Goal: Task Accomplishment & Management: Manage account settings

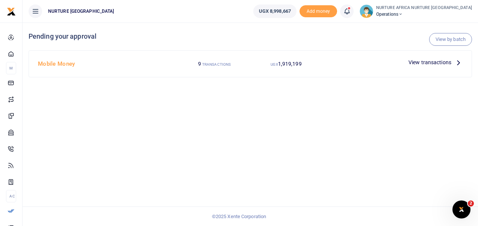
click at [431, 61] on span "View transactions" at bounding box center [429, 62] width 43 height 8
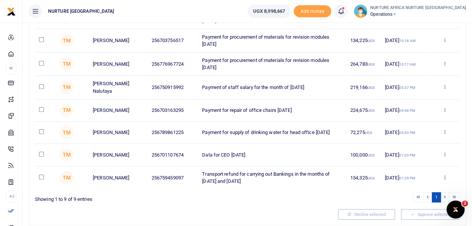
scroll to position [136, 0]
click at [40, 156] on input "checkbox" at bounding box center [41, 154] width 5 height 5
checkbox input "true"
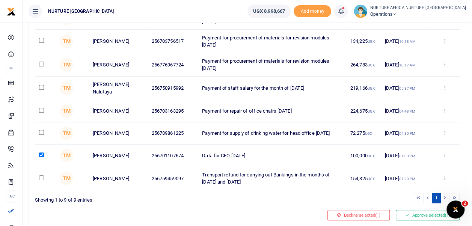
click at [42, 133] on input "checkbox" at bounding box center [41, 132] width 5 height 5
checkbox input "true"
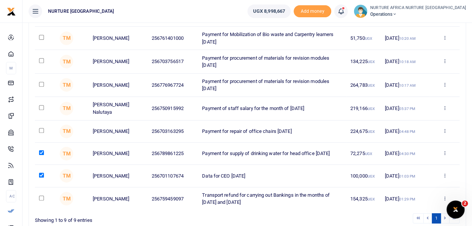
scroll to position [115, 0]
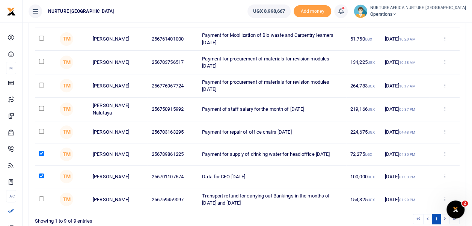
click at [39, 129] on input "checkbox" at bounding box center [41, 131] width 5 height 5
checkbox input "true"
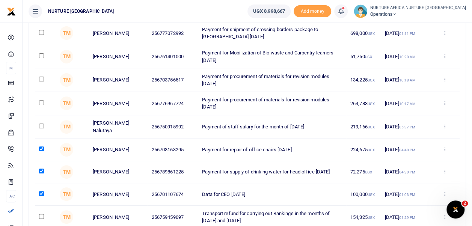
scroll to position [96, 0]
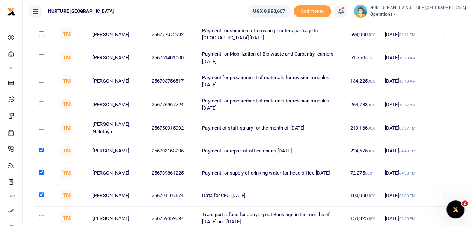
click at [41, 125] on input "checkbox" at bounding box center [41, 127] width 5 height 5
checkbox input "true"
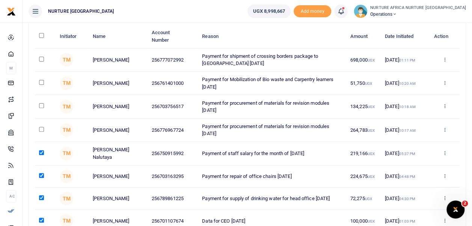
scroll to position [69, 0]
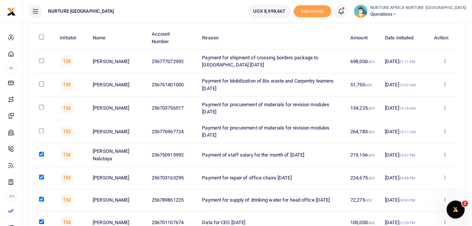
click at [41, 129] on input "checkbox" at bounding box center [41, 130] width 5 height 5
checkbox input "true"
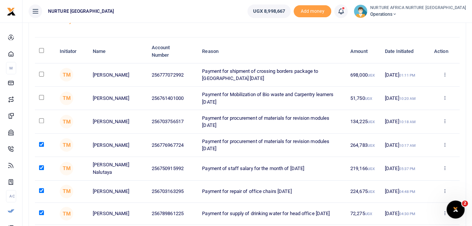
scroll to position [50, 0]
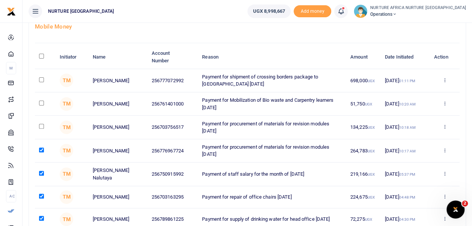
click at [42, 127] on input "checkbox" at bounding box center [41, 126] width 5 height 5
checkbox input "true"
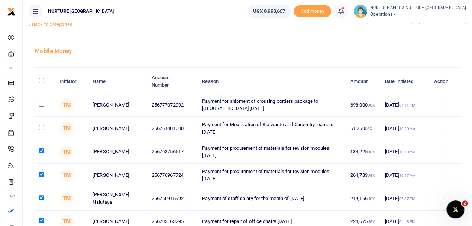
scroll to position [25, 0]
click at [41, 128] on input "checkbox" at bounding box center [41, 127] width 5 height 5
checkbox input "true"
click at [43, 106] on input "checkbox" at bounding box center [41, 104] width 5 height 5
checkbox input "true"
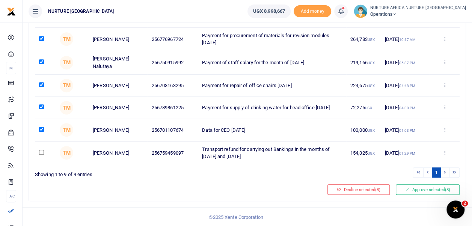
scroll to position [163, 0]
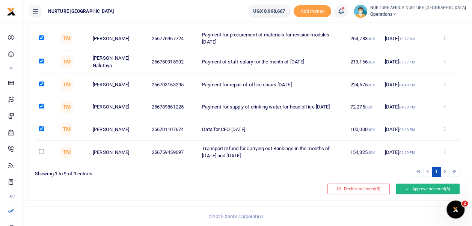
click at [423, 189] on button "Approve selected (8)" at bounding box center [428, 189] width 64 height 11
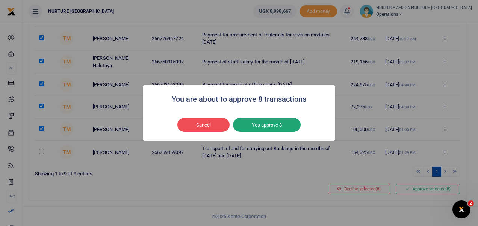
click at [268, 125] on button "Yes approve 8" at bounding box center [267, 125] width 68 height 14
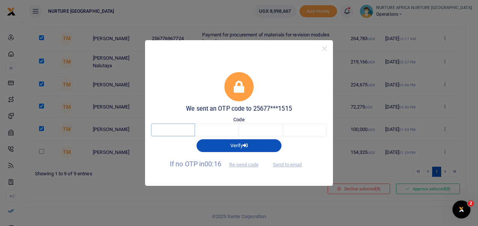
click at [178, 130] on input "text" at bounding box center [173, 130] width 44 height 13
type input "8"
type input "1"
type input "0"
type input "2"
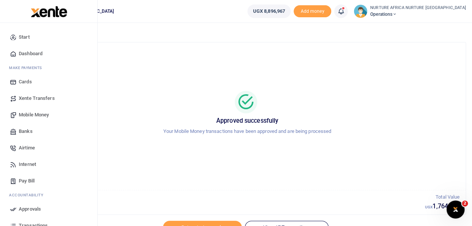
click at [27, 208] on span "Approvals" at bounding box center [30, 209] width 22 height 8
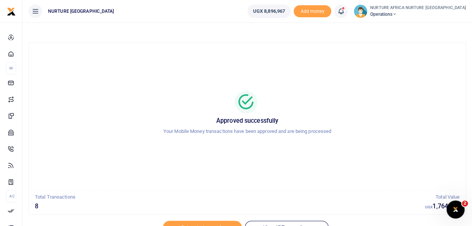
click at [345, 12] on icon at bounding box center [341, 11] width 8 height 8
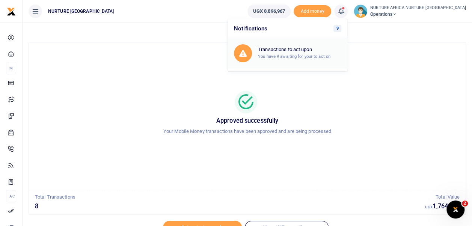
click at [307, 58] on small "You have 9 awaiting for your to act on" at bounding box center [294, 56] width 72 height 5
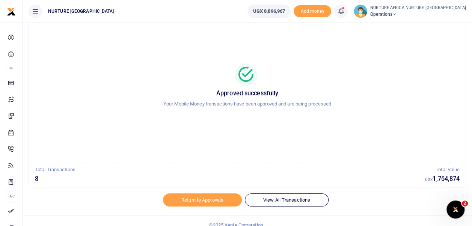
scroll to position [36, 0]
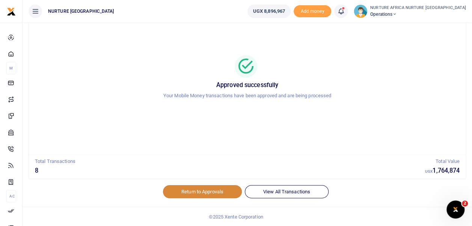
click at [216, 192] on link "Return to Approvals" at bounding box center [202, 191] width 79 height 13
click at [345, 12] on icon at bounding box center [341, 11] width 8 height 8
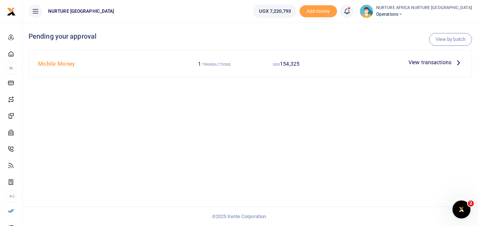
click at [350, 12] on icon at bounding box center [347, 11] width 8 height 8
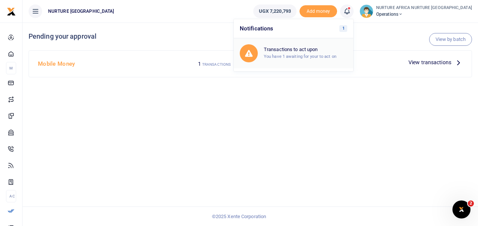
click at [338, 53] on div "Transactions to act upon You have 1 awaiting for your to act on" at bounding box center [305, 53] width 83 height 13
